Goal: Transaction & Acquisition: Book appointment/travel/reservation

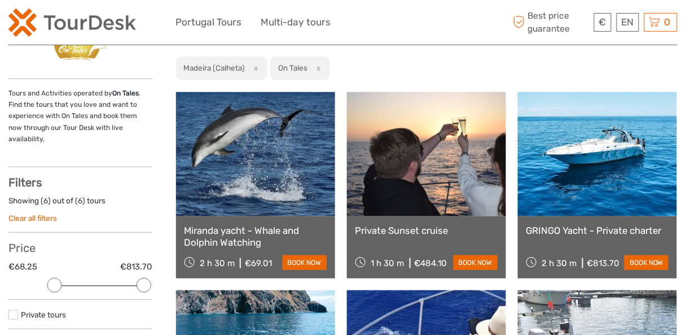
click at [241, 170] on link at bounding box center [255, 154] width 159 height 124
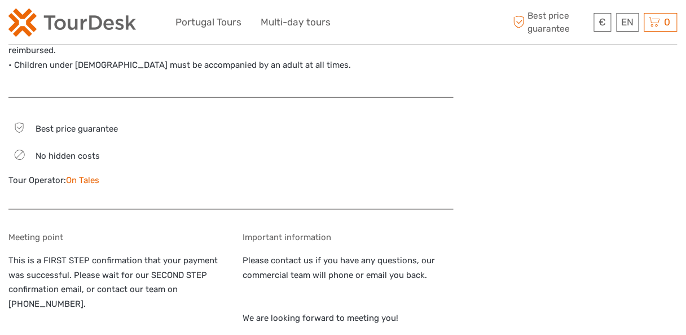
scroll to position [1264, 0]
